Goal: Task Accomplishment & Management: Complete application form

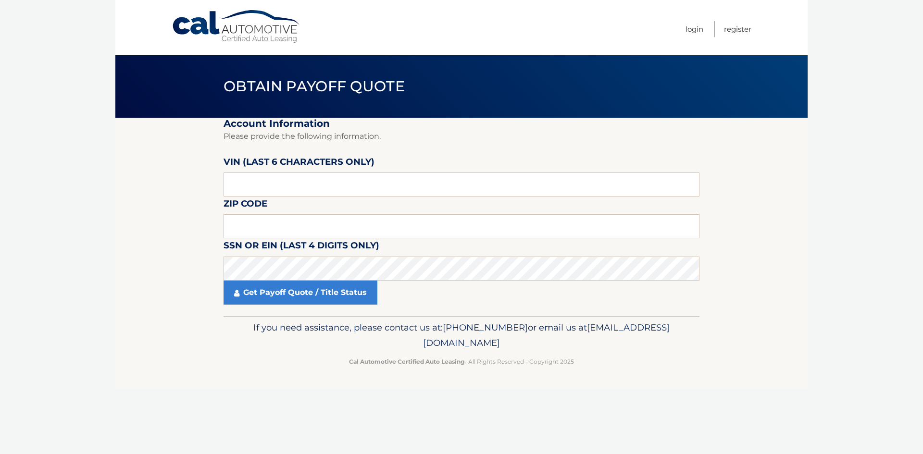
click at [306, 172] on label "VIN (last 6 characters only)" at bounding box center [299, 164] width 151 height 18
click at [305, 179] on input "text" at bounding box center [462, 185] width 476 height 24
click at [268, 225] on input "text" at bounding box center [462, 226] width 476 height 24
type input "07646"
click at [393, 181] on input "text" at bounding box center [462, 185] width 476 height 24
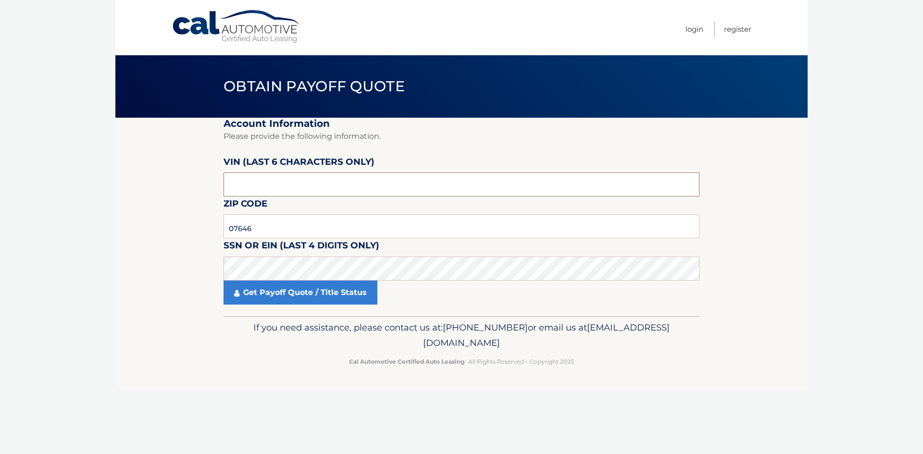
click at [273, 191] on input "text" at bounding box center [462, 185] width 476 height 24
paste input "207147"
type input "207147"
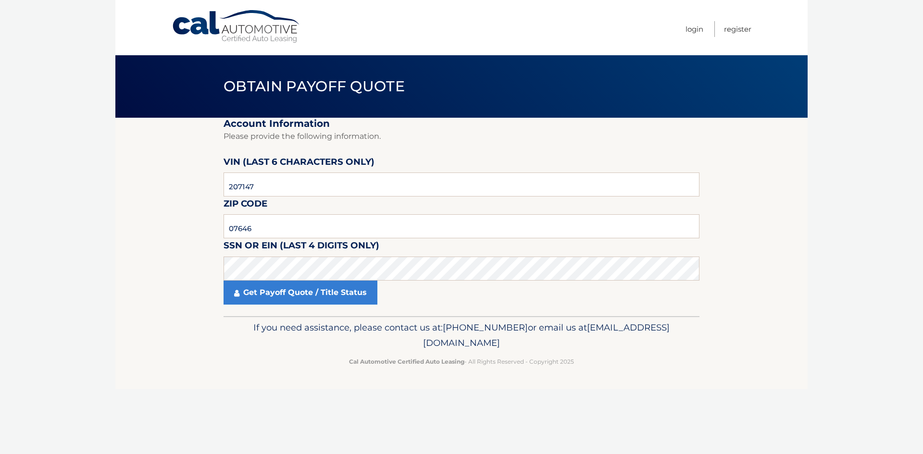
click at [529, 290] on div "Get Payoff Quote / Title Status" at bounding box center [462, 293] width 476 height 24
click at [684, 295] on div "Get Payoff Quote / Title Status" at bounding box center [462, 293] width 476 height 24
